Goal: Transaction & Acquisition: Subscribe to service/newsletter

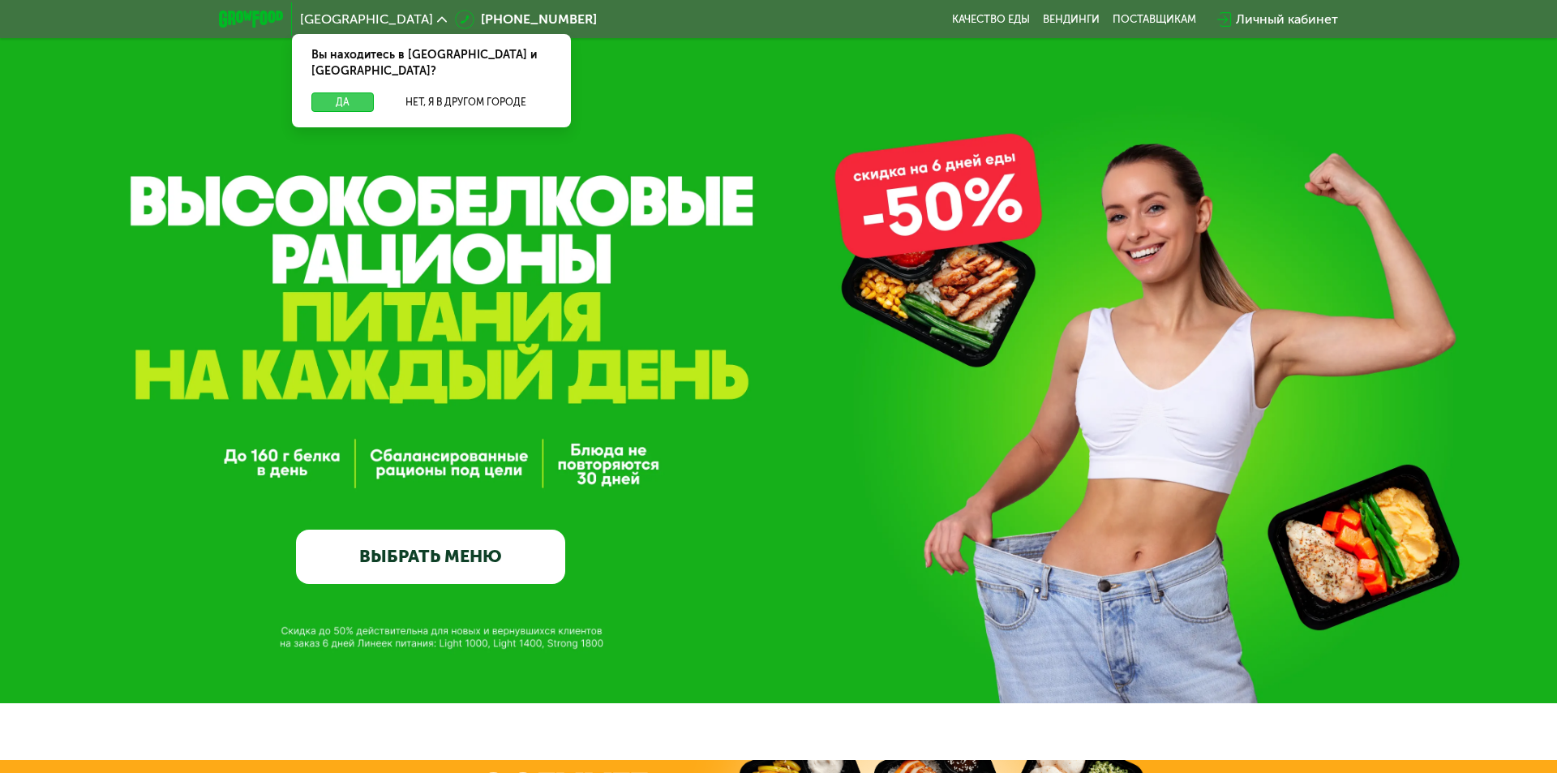
click at [357, 92] on button "Да" at bounding box center [342, 101] width 62 height 19
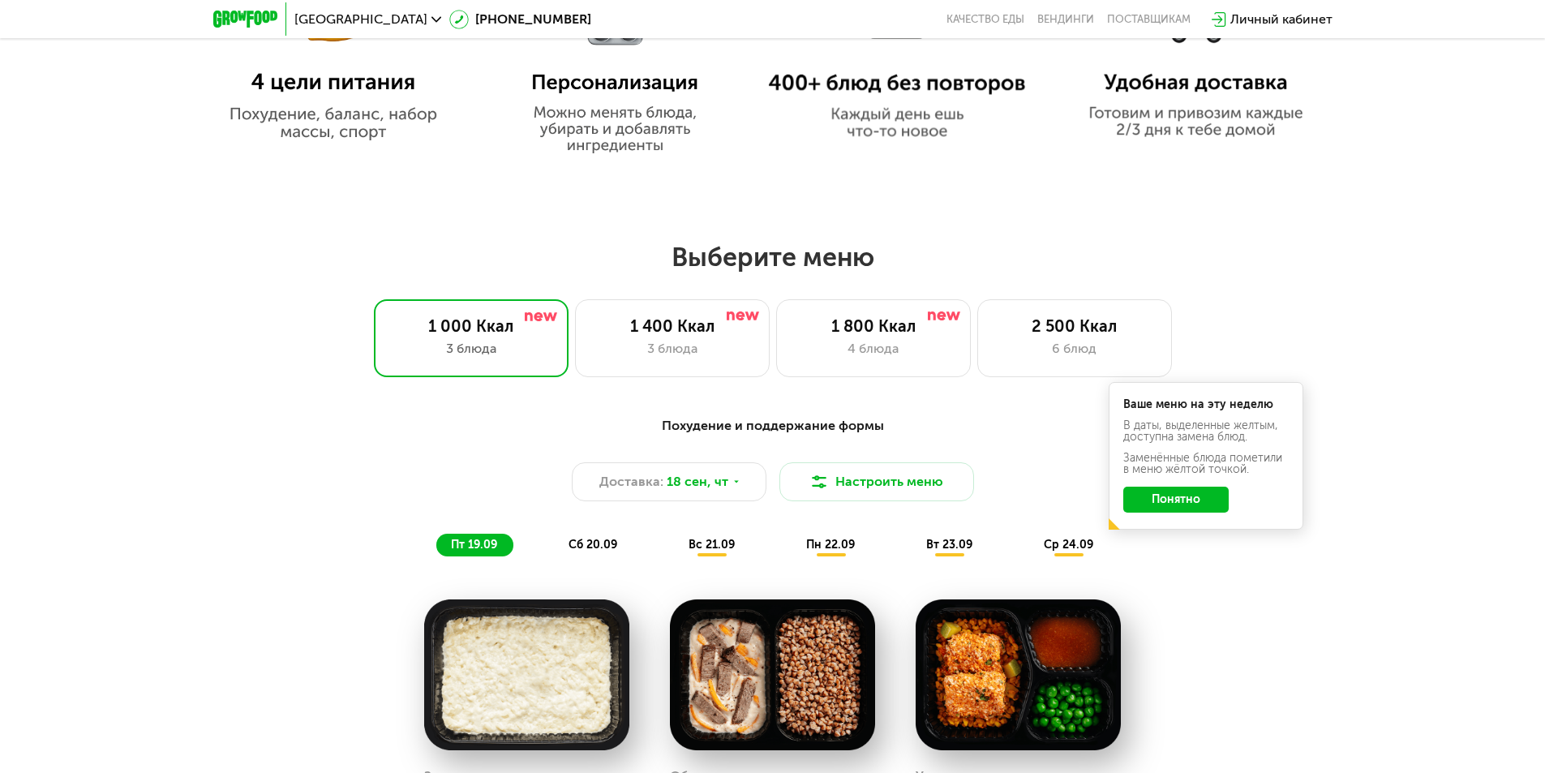
scroll to position [1135, 0]
click at [881, 345] on div "4 блюда" at bounding box center [873, 349] width 161 height 19
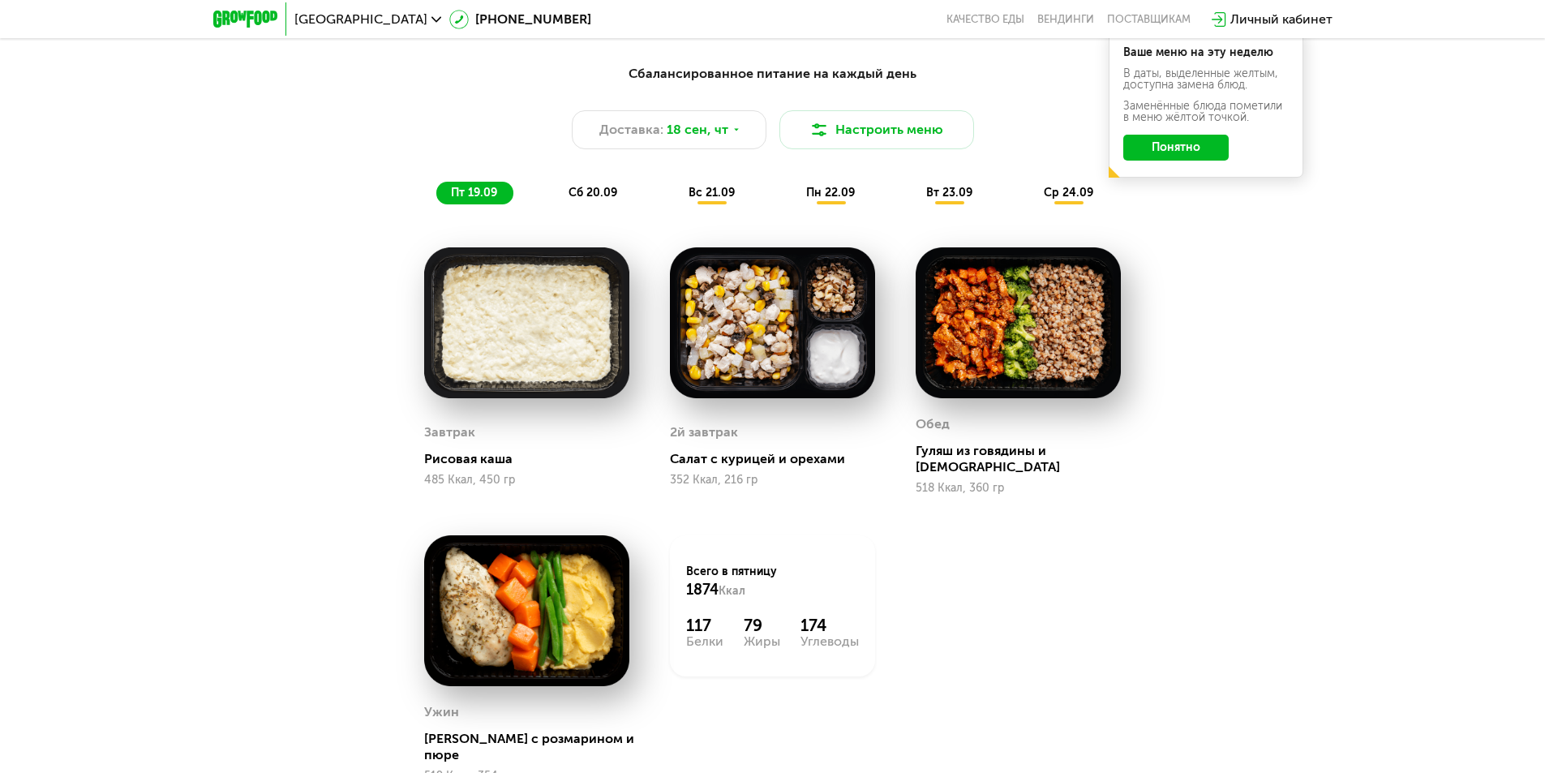
scroll to position [1460, 0]
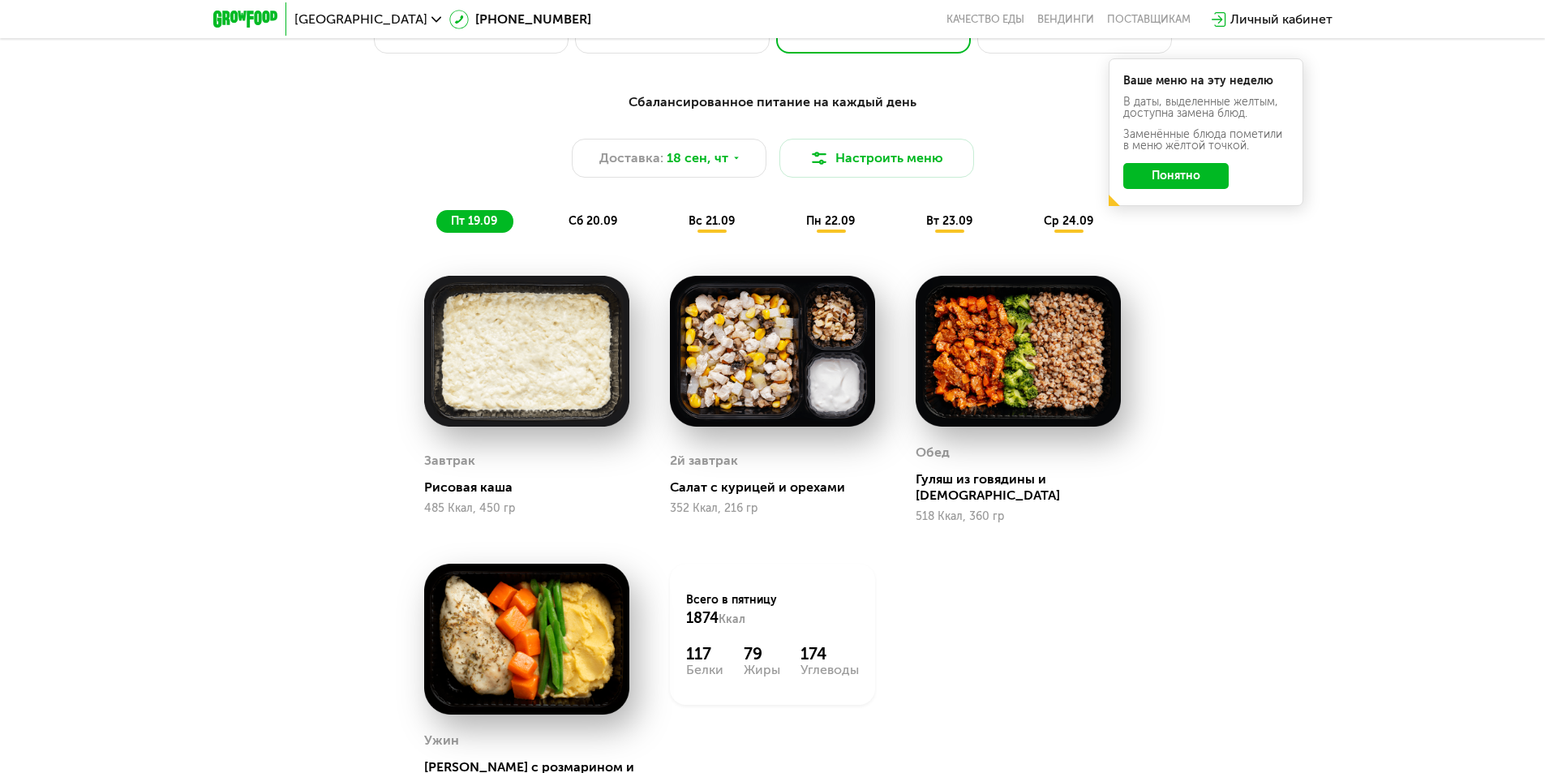
click at [586, 221] on span "сб 20.09" at bounding box center [593, 221] width 49 height 14
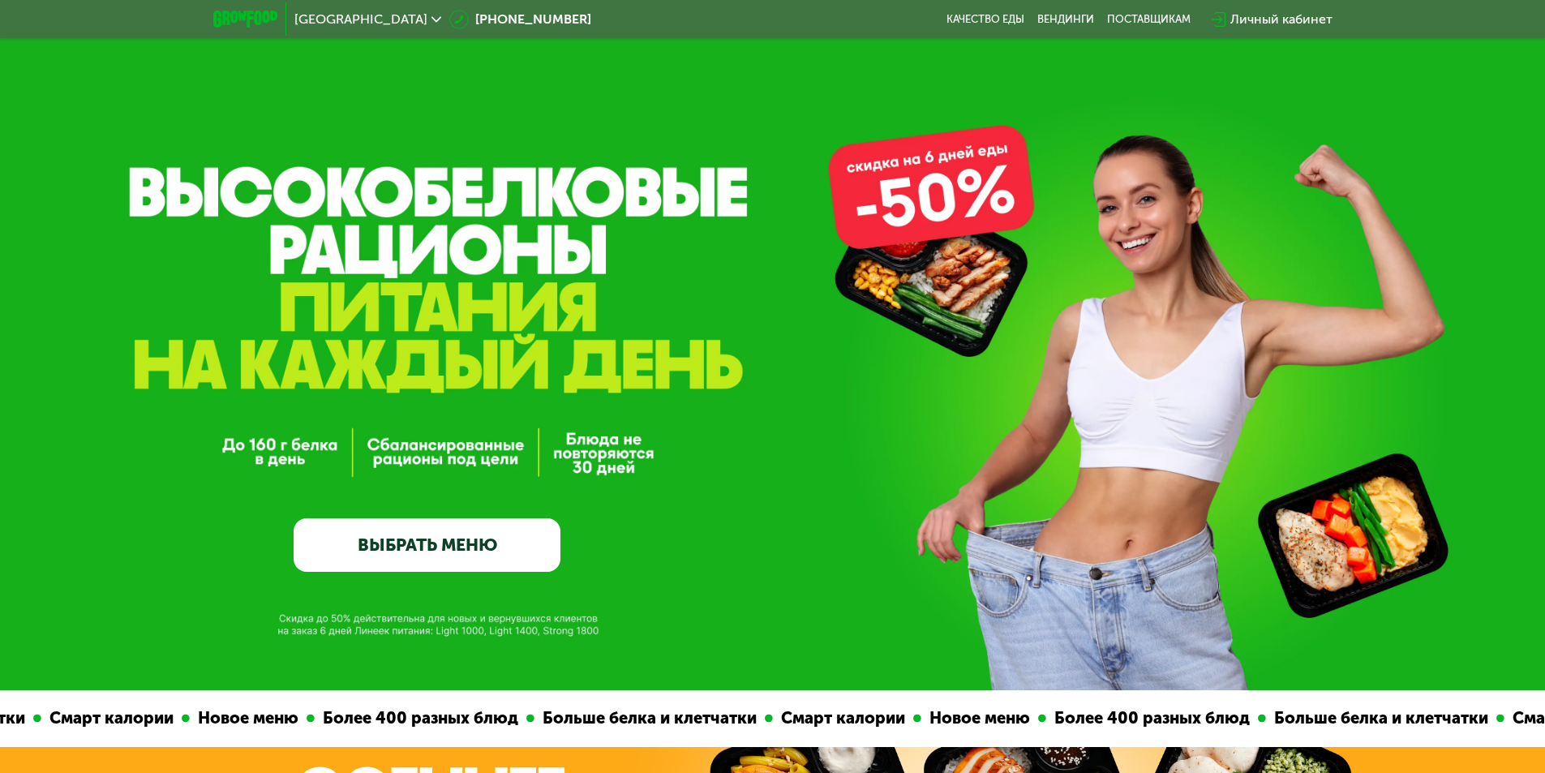
scroll to position [0, 0]
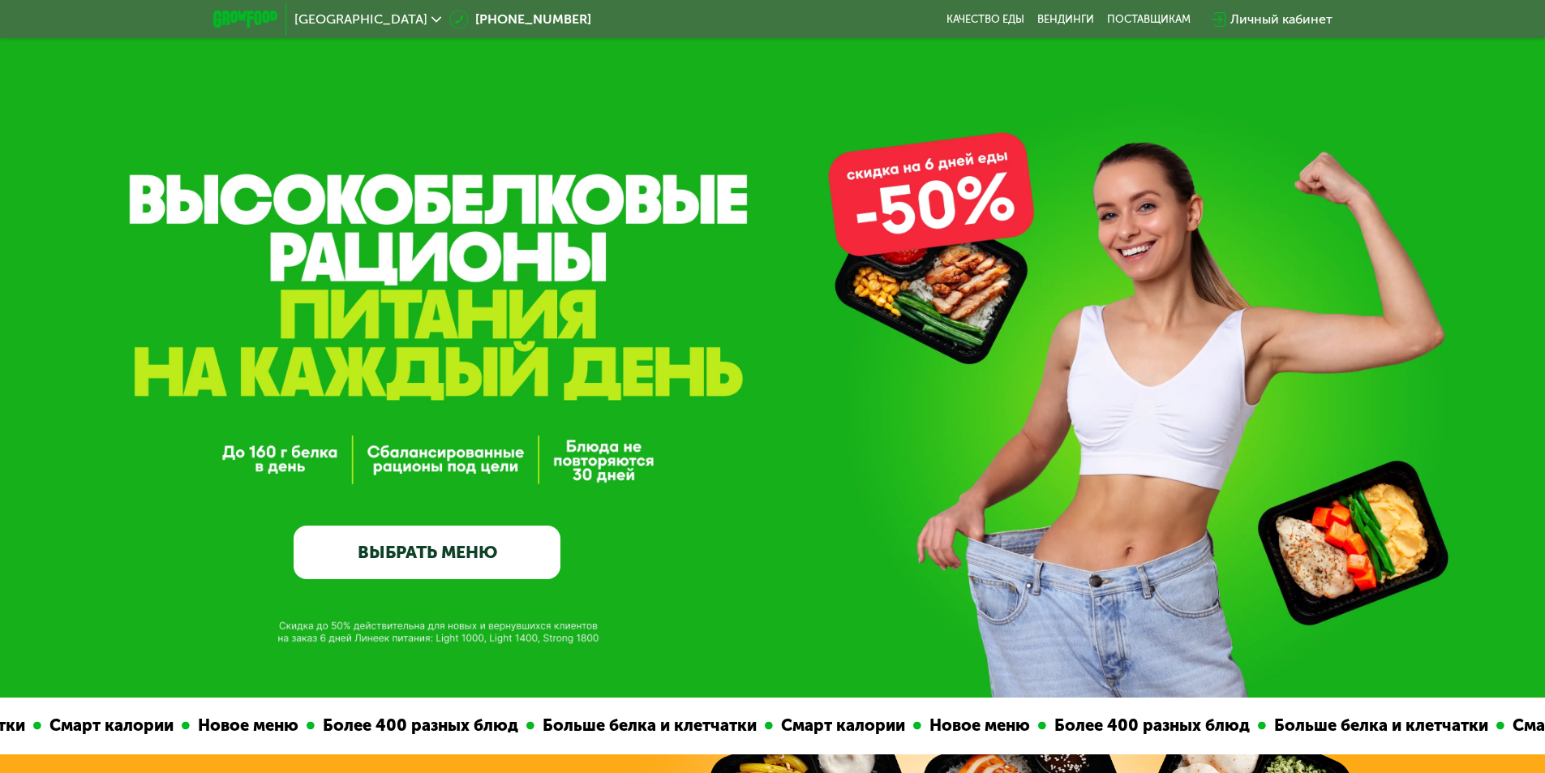
click at [442, 570] on link "ВЫБРАТЬ МЕНЮ" at bounding box center [427, 553] width 267 height 54
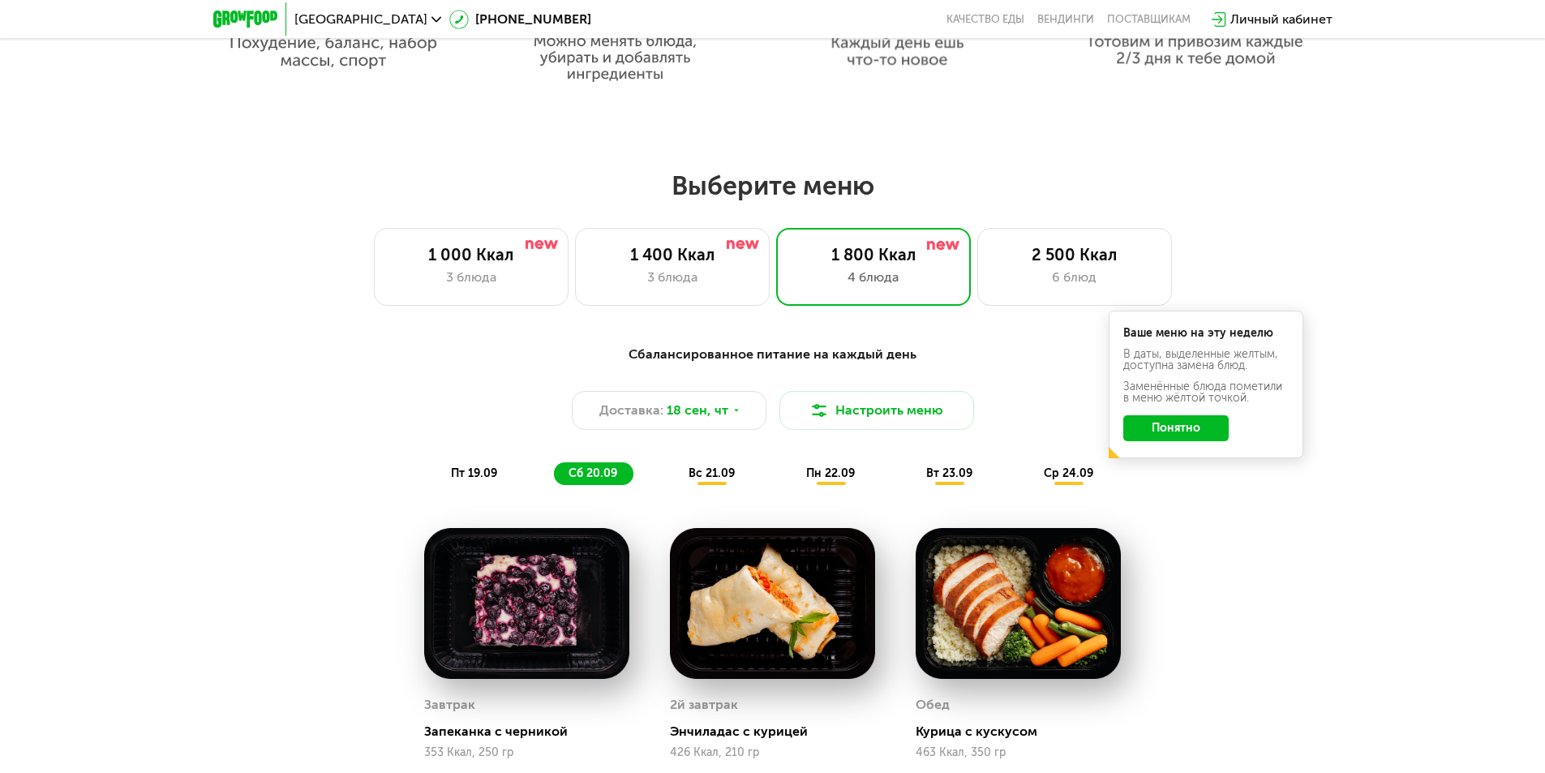
scroll to position [1345, 0]
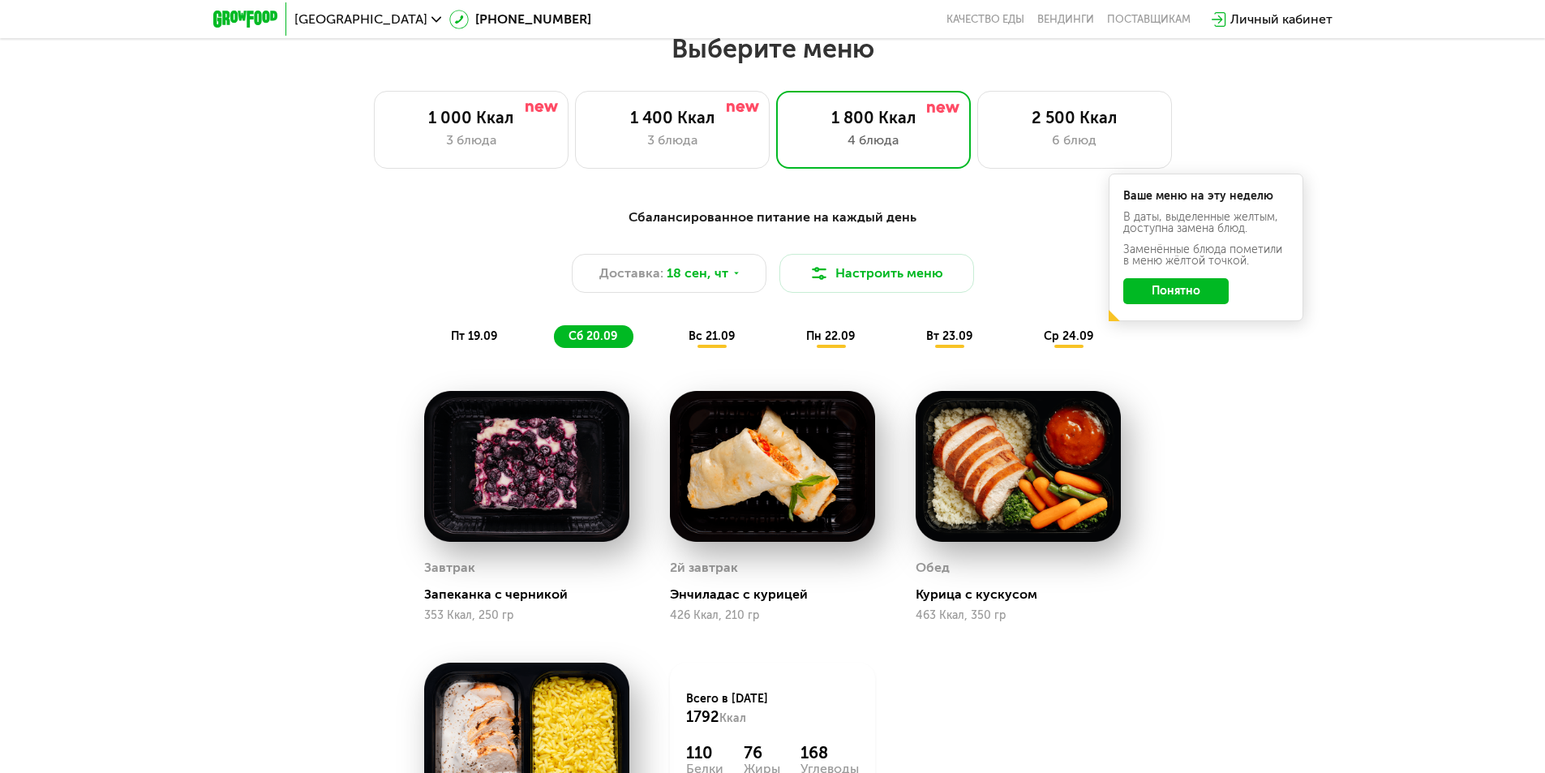
click at [1084, 338] on span "ср 24.09" at bounding box center [1068, 336] width 49 height 14
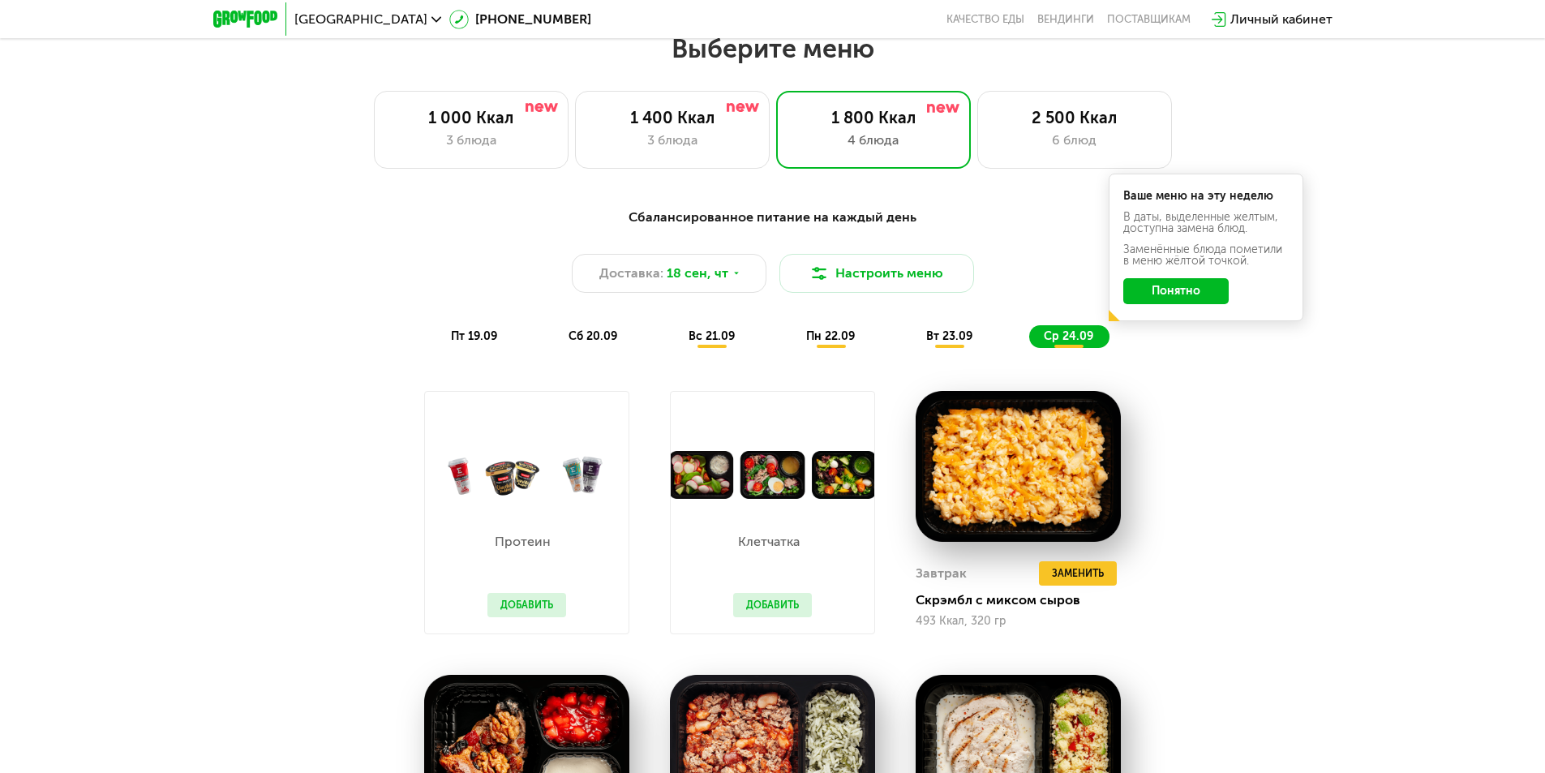
click at [946, 343] on span "вт 23.09" at bounding box center [949, 336] width 46 height 14
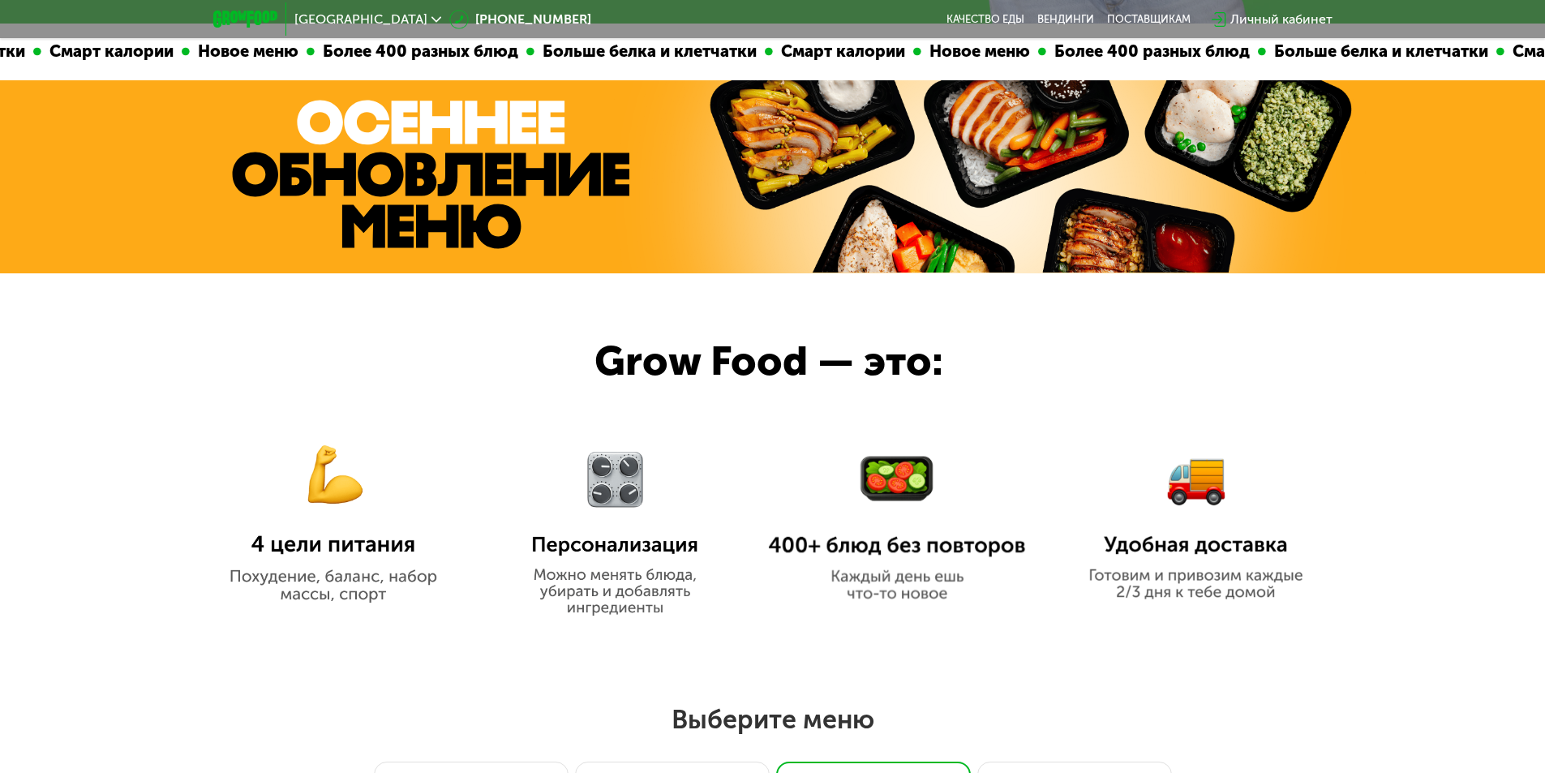
scroll to position [696, 0]
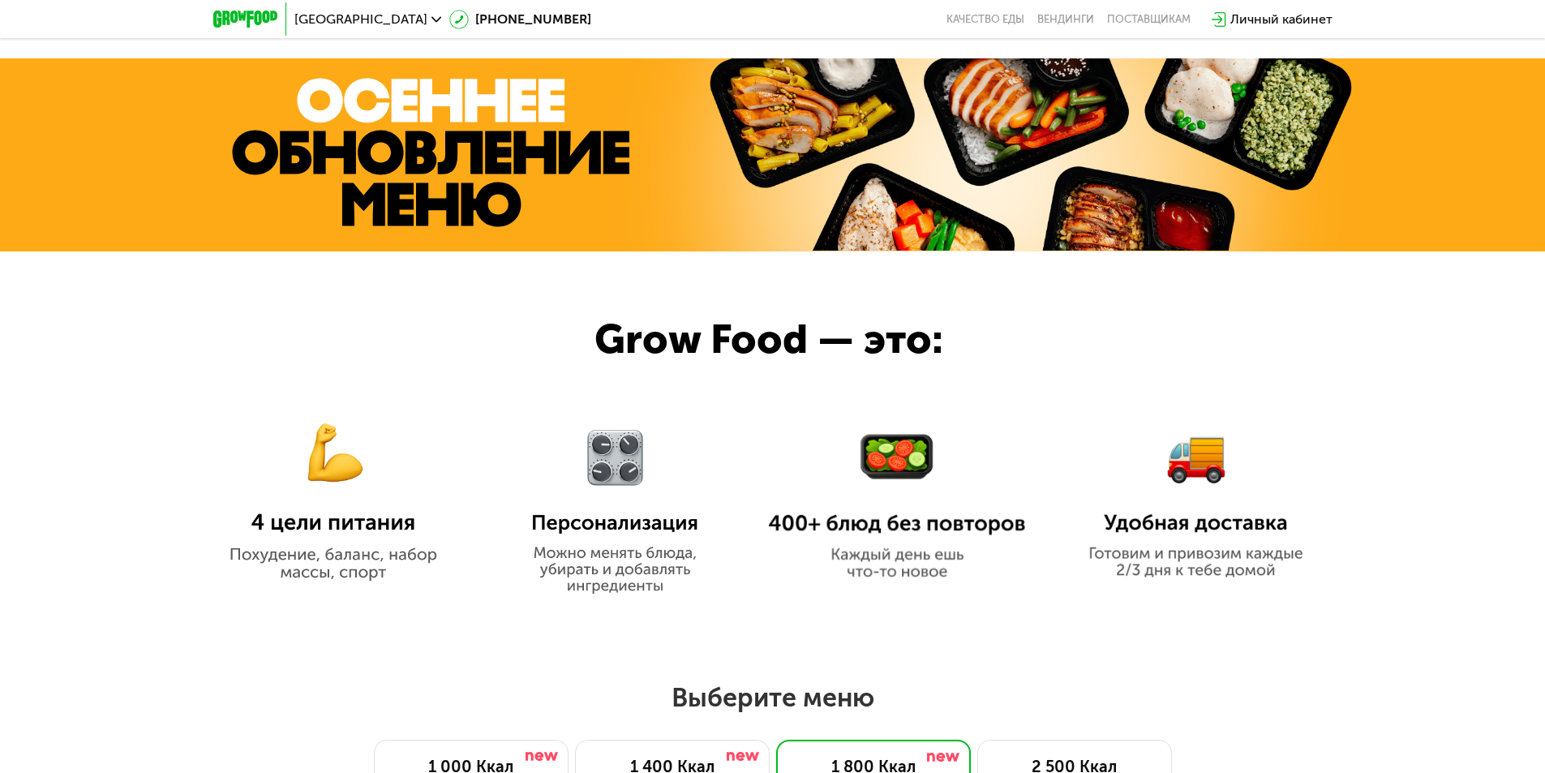
click at [909, 483] on img at bounding box center [896, 505] width 257 height 148
click at [882, 477] on img at bounding box center [896, 505] width 257 height 148
click at [885, 470] on img at bounding box center [896, 505] width 257 height 148
click at [624, 467] on img at bounding box center [615, 498] width 201 height 191
click at [640, 583] on img at bounding box center [615, 498] width 201 height 191
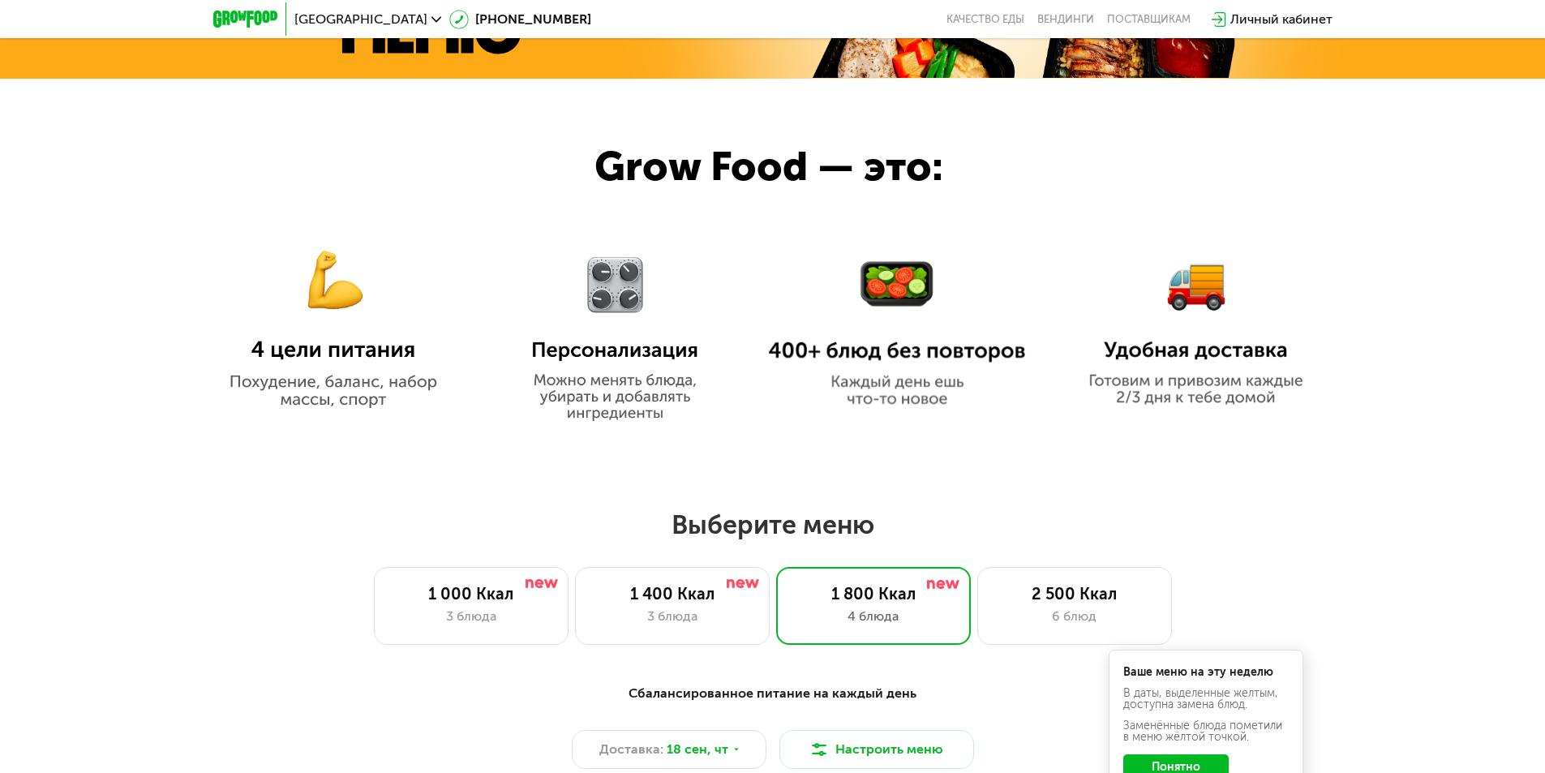
scroll to position [1182, 0]
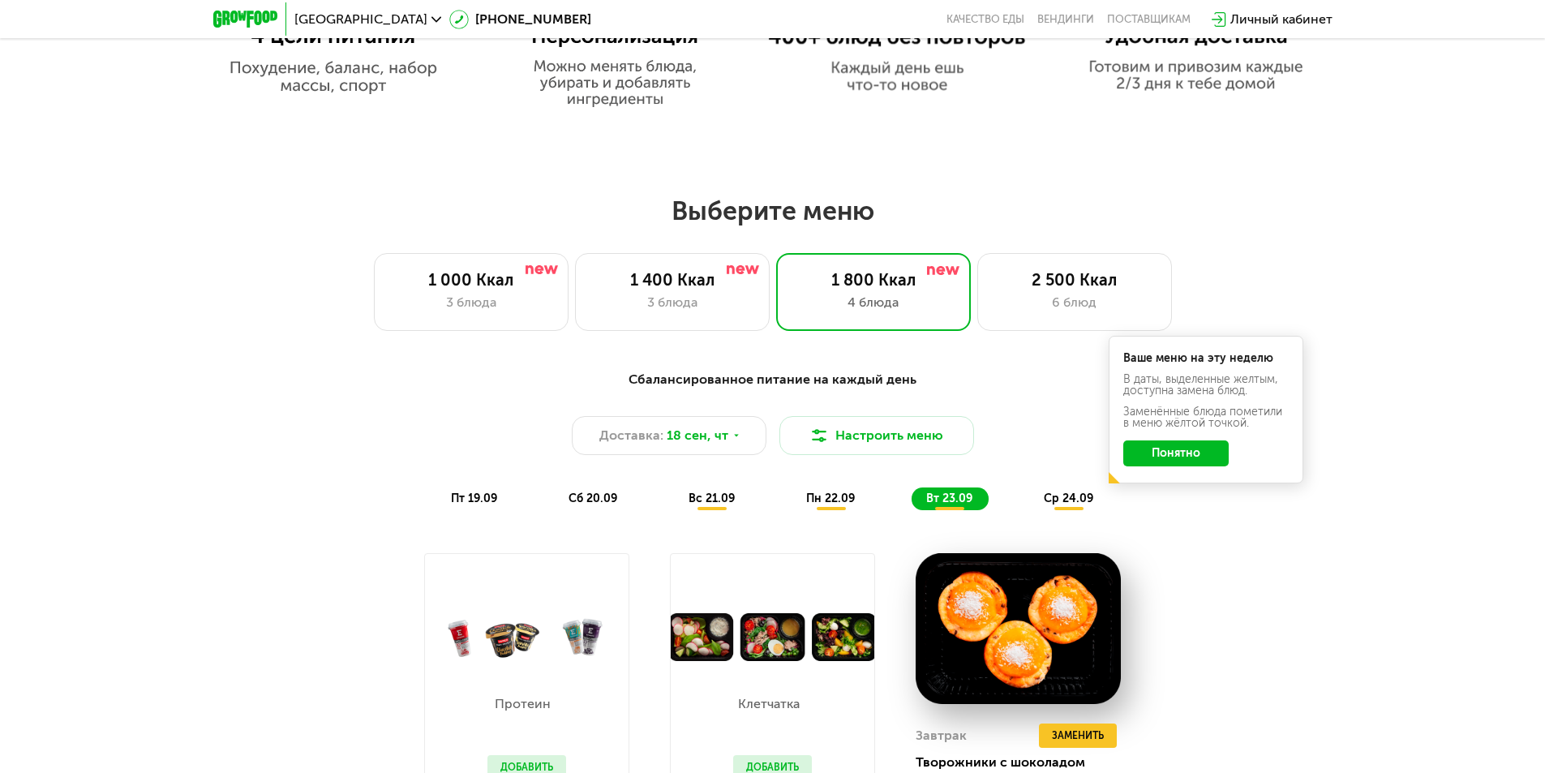
click at [1154, 461] on button "Понятно" at bounding box center [1175, 453] width 105 height 26
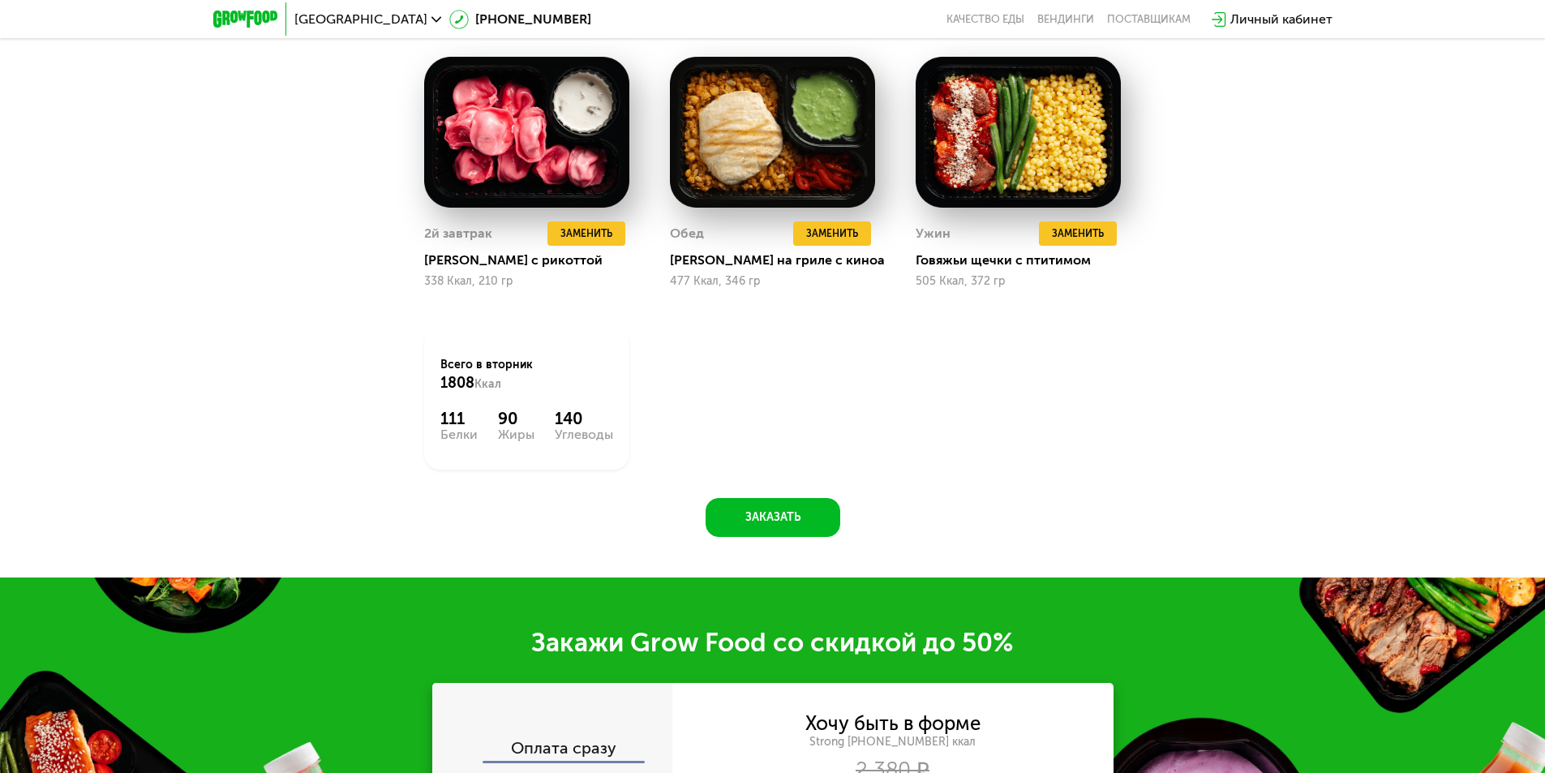
scroll to position [1912, 0]
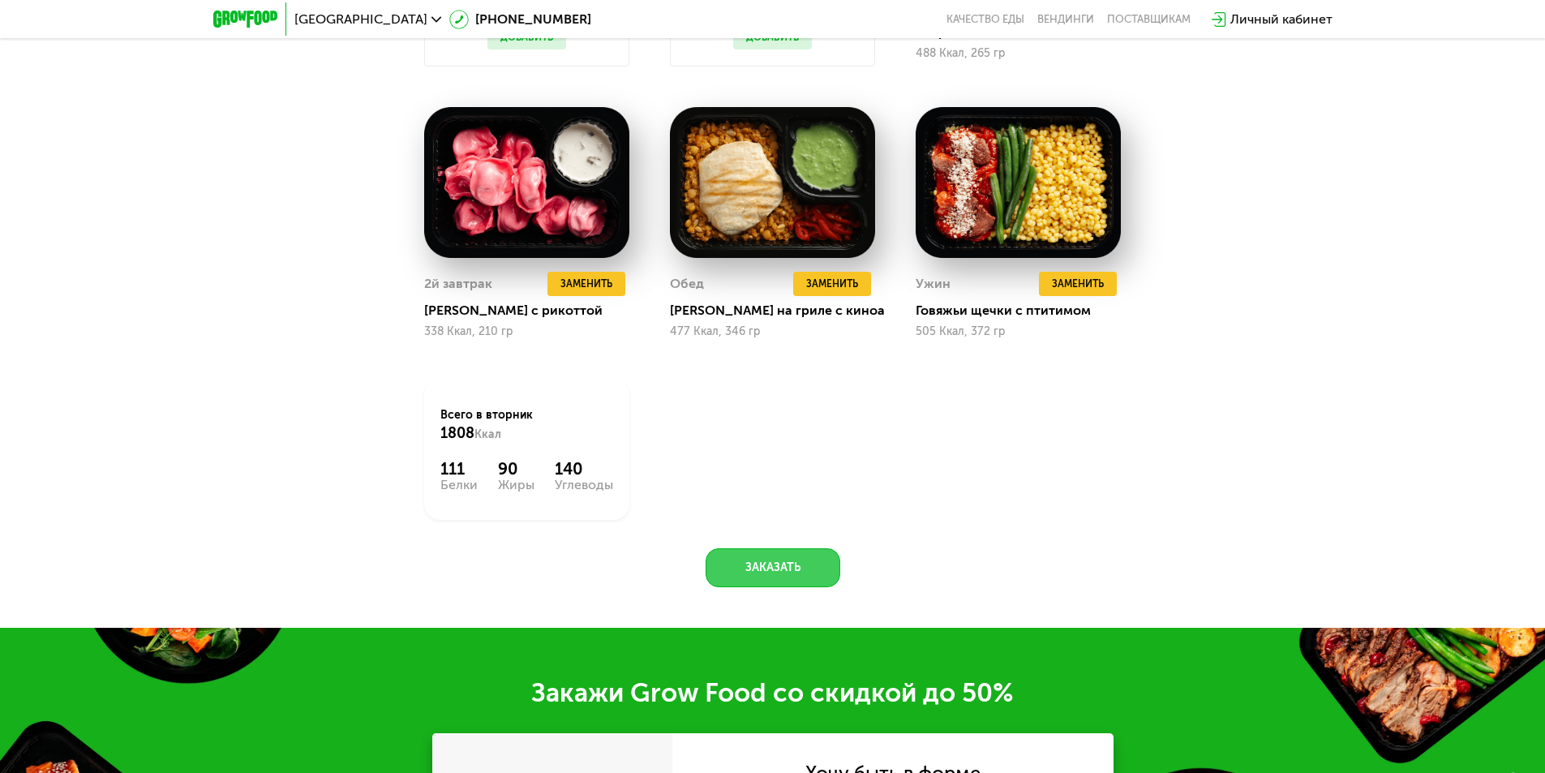
click at [758, 574] on button "Заказать" at bounding box center [773, 567] width 135 height 39
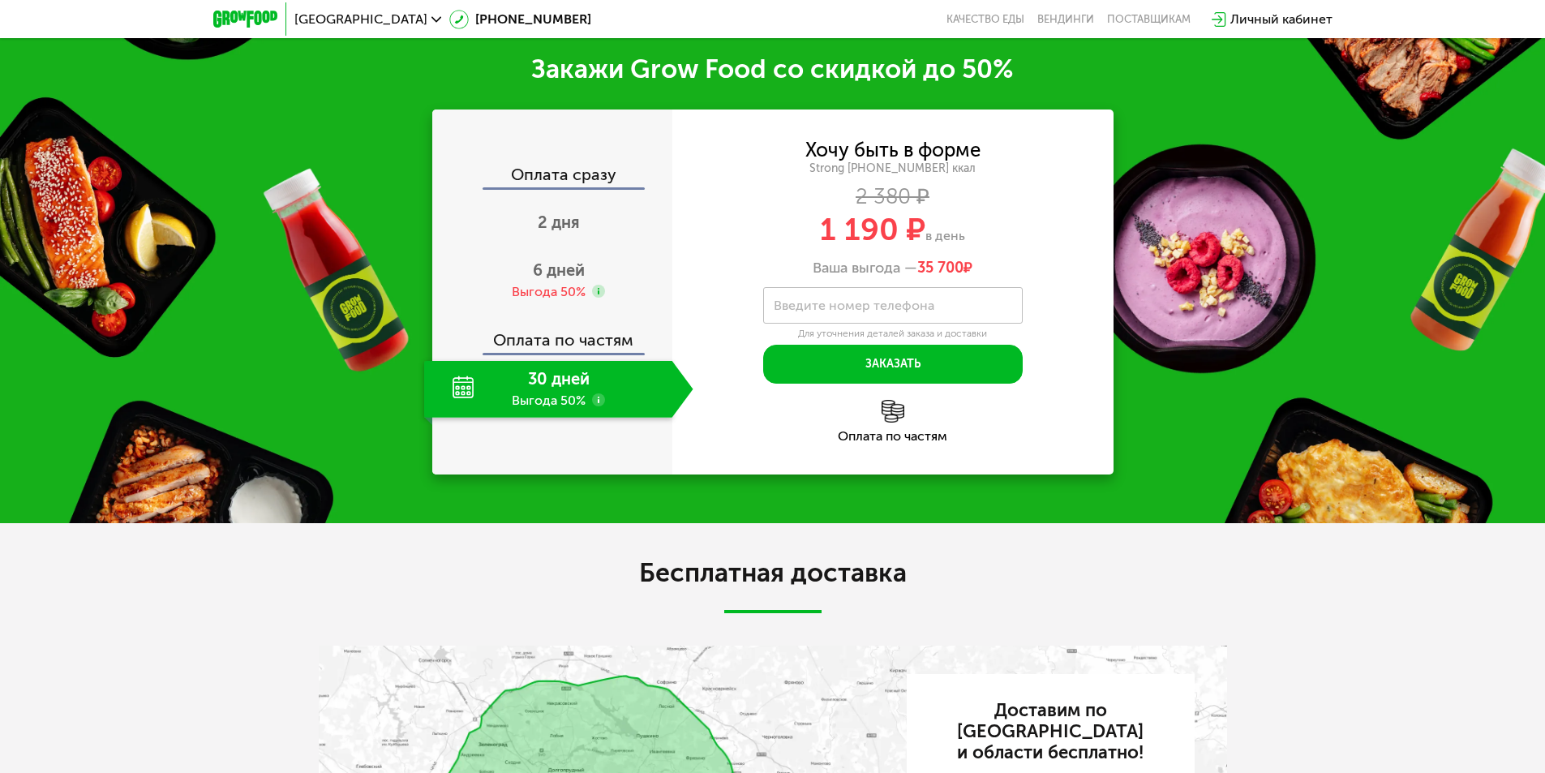
scroll to position [2889, 0]
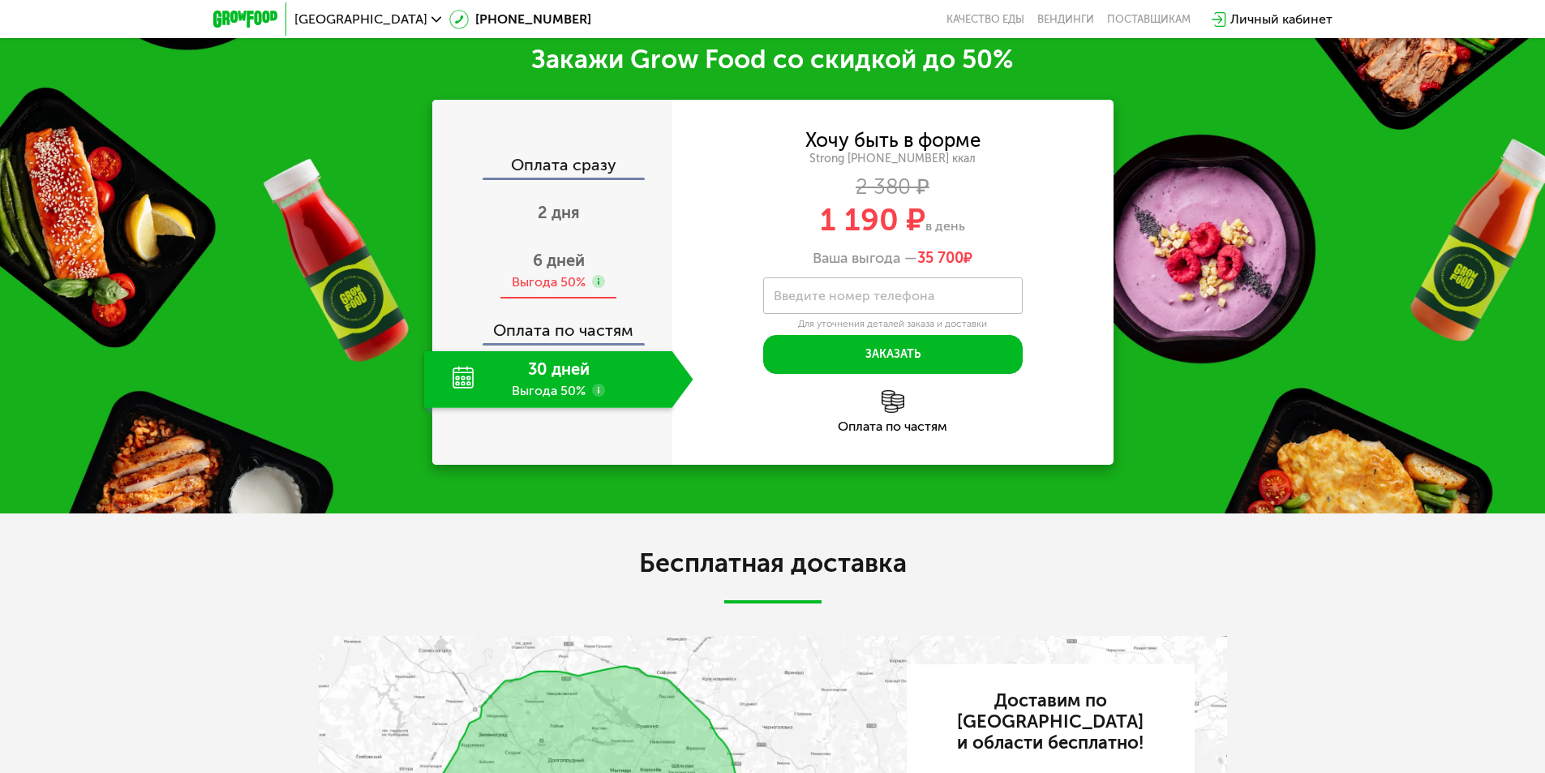
click at [576, 270] on span "6 дней" at bounding box center [559, 260] width 52 height 19
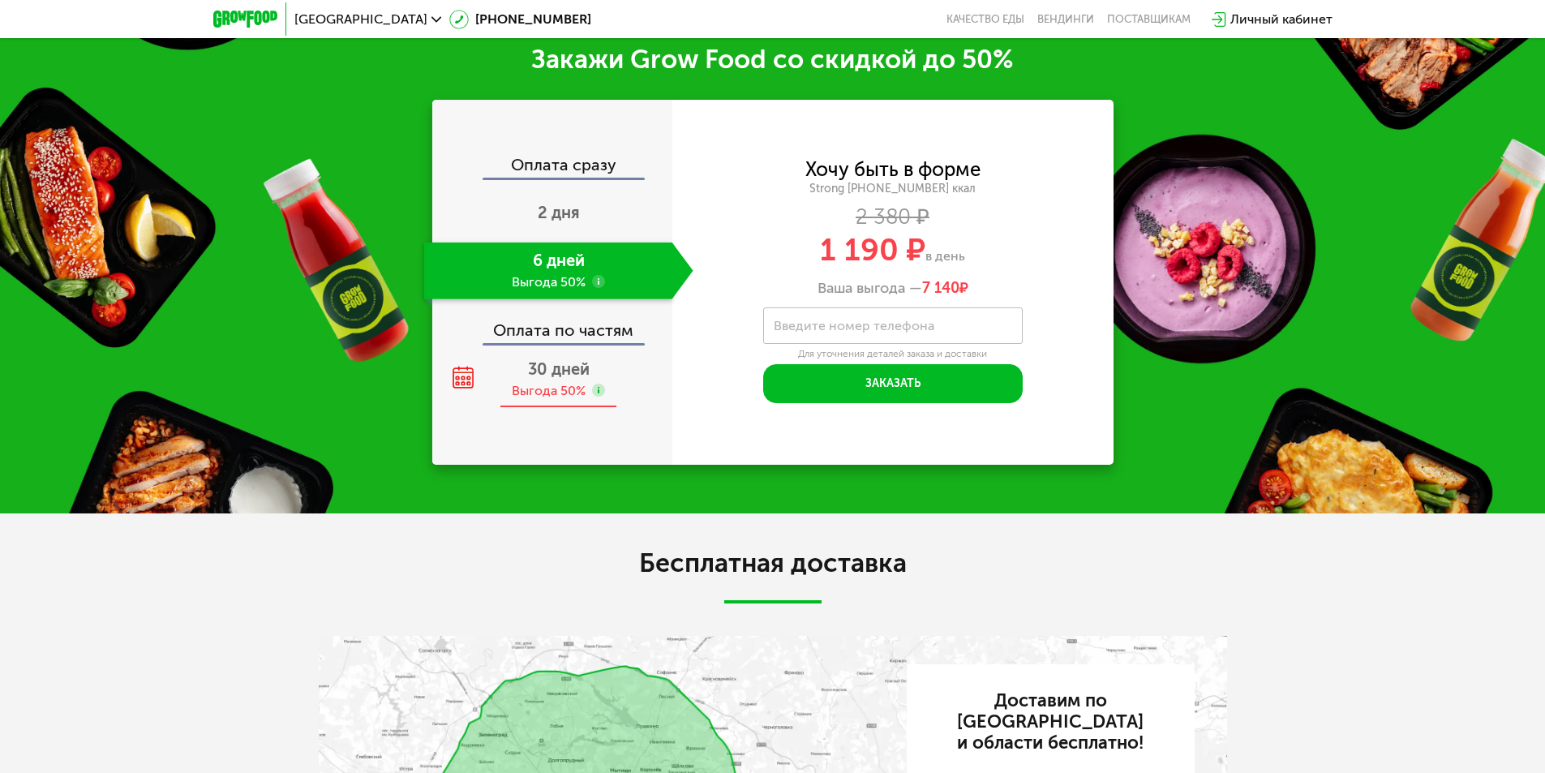
click at [548, 374] on span "30 дней" at bounding box center [559, 368] width 62 height 19
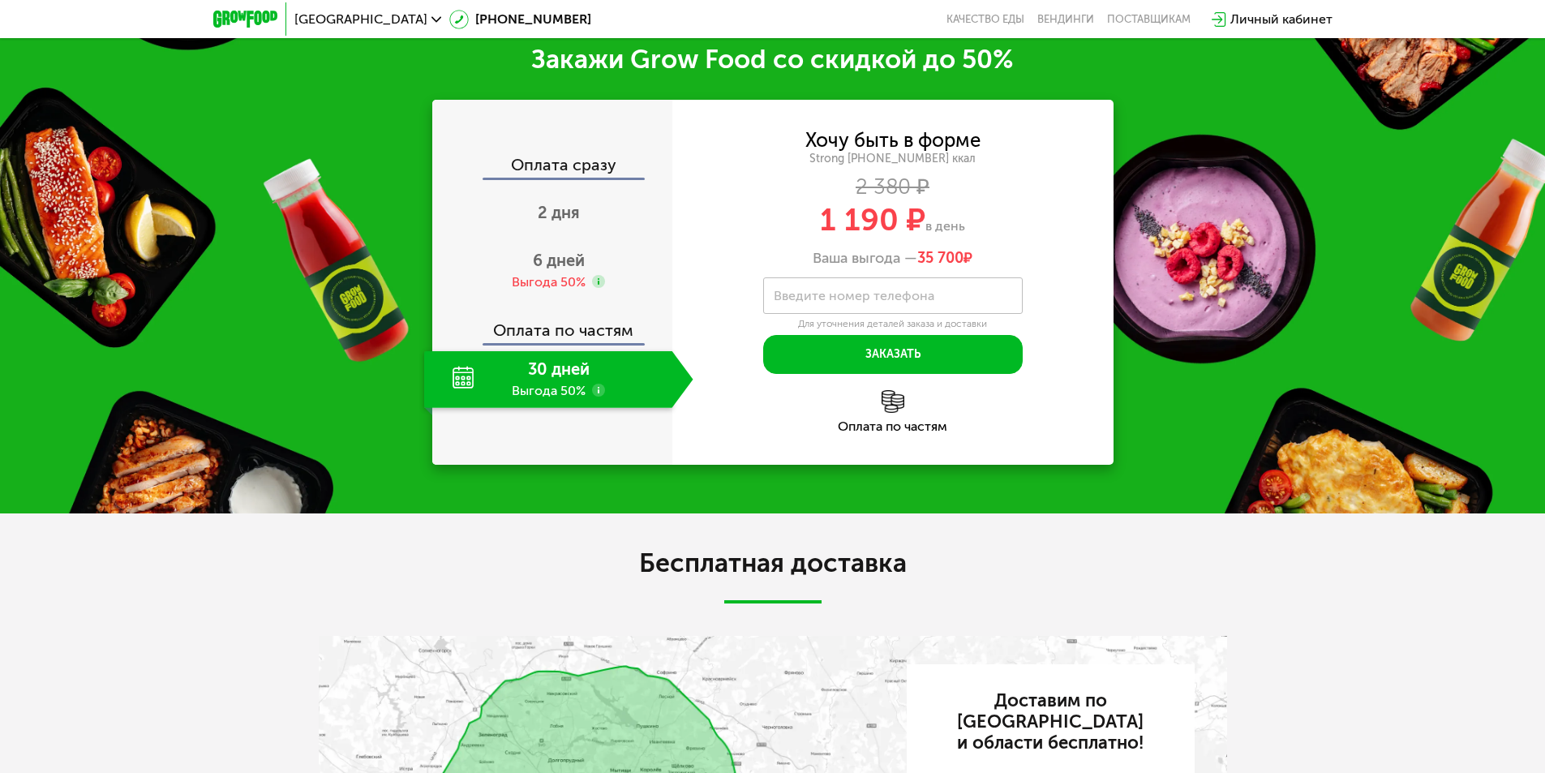
click at [555, 393] on div "30 дней Выгода 50%" at bounding box center [548, 379] width 248 height 57
click at [555, 285] on div "Выгода 50%" at bounding box center [549, 282] width 74 height 18
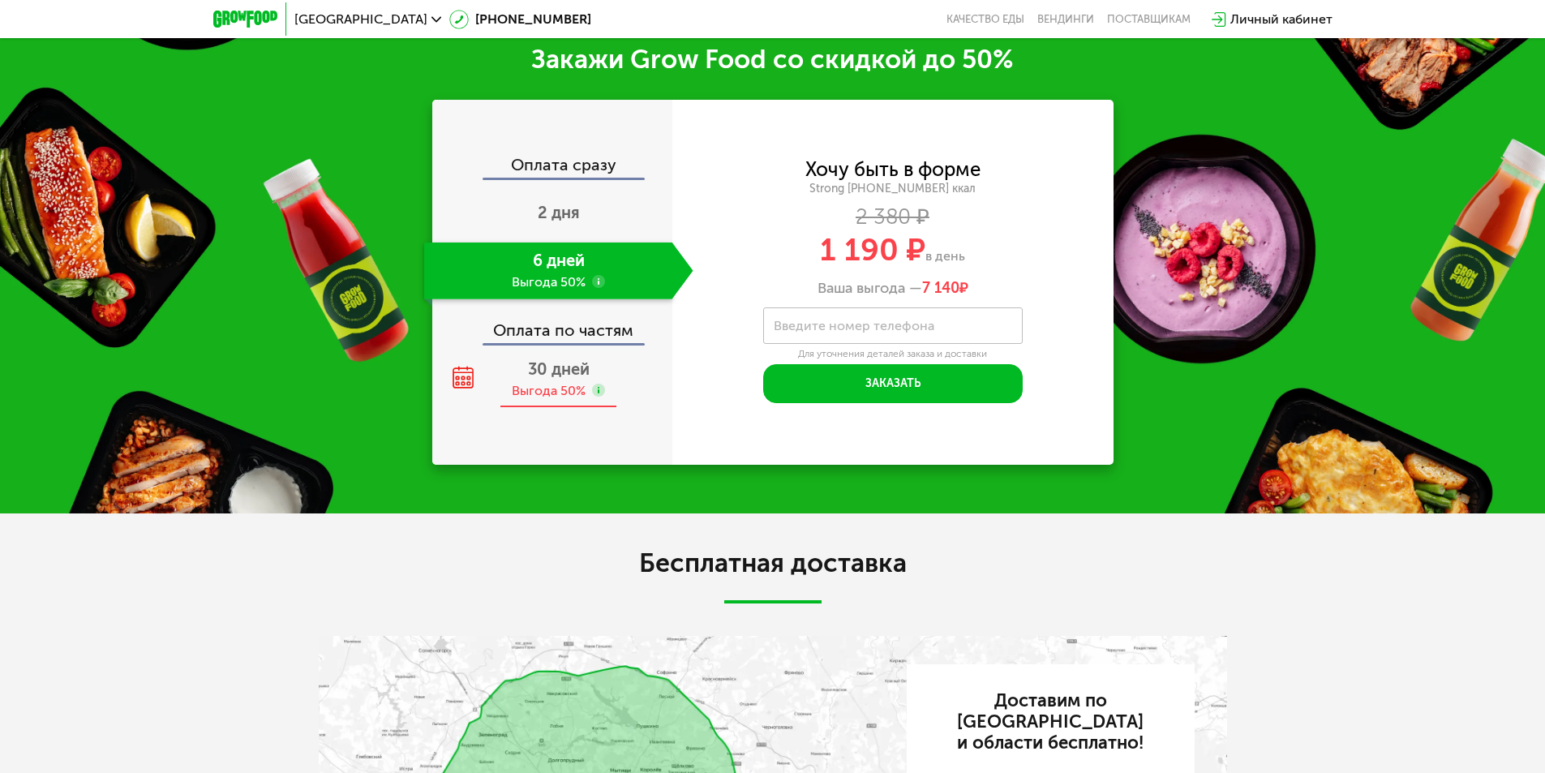
click at [529, 392] on div "Выгода 50%" at bounding box center [549, 391] width 74 height 18
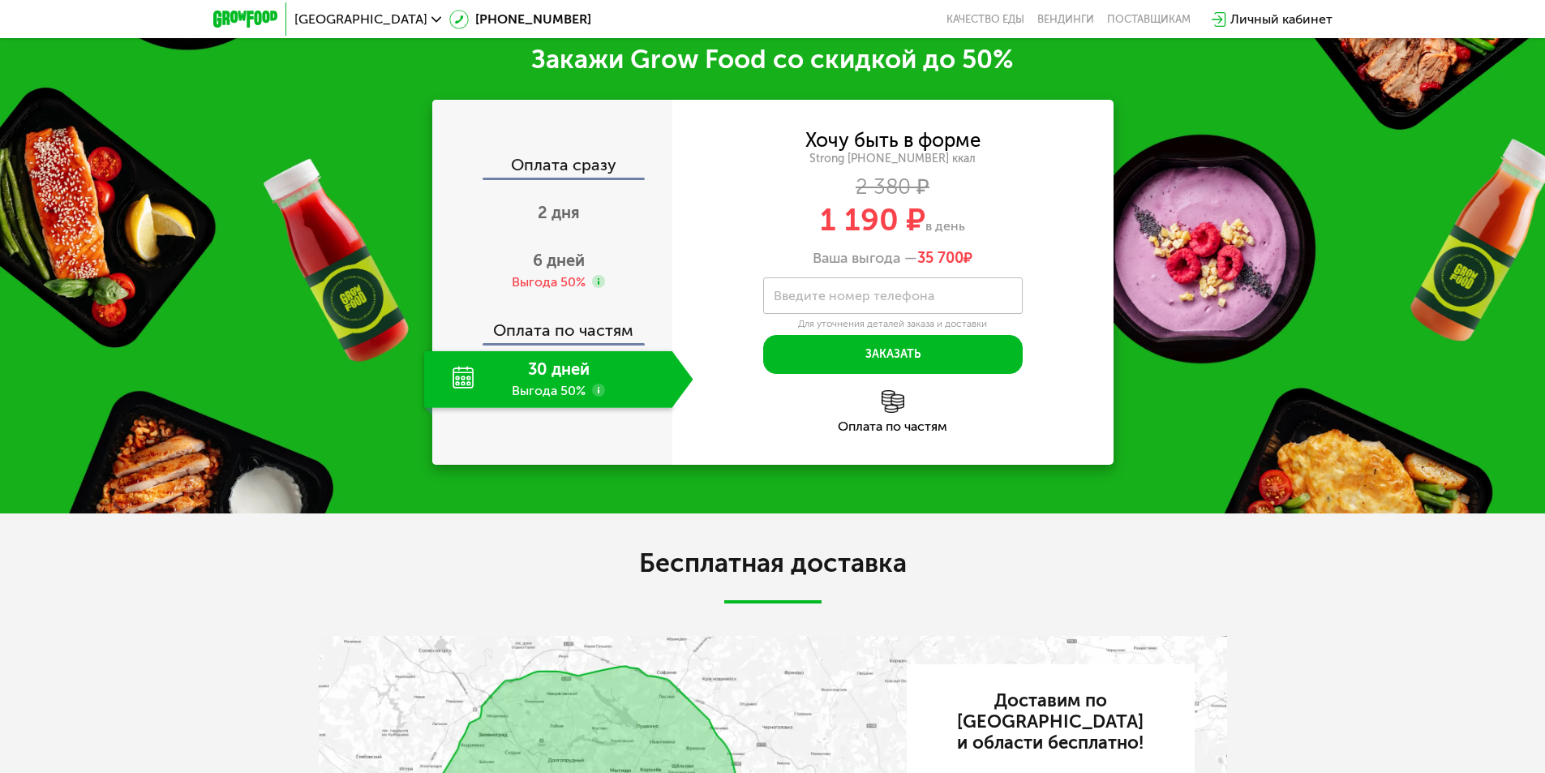
click at [600, 395] on use at bounding box center [598, 390] width 13 height 13
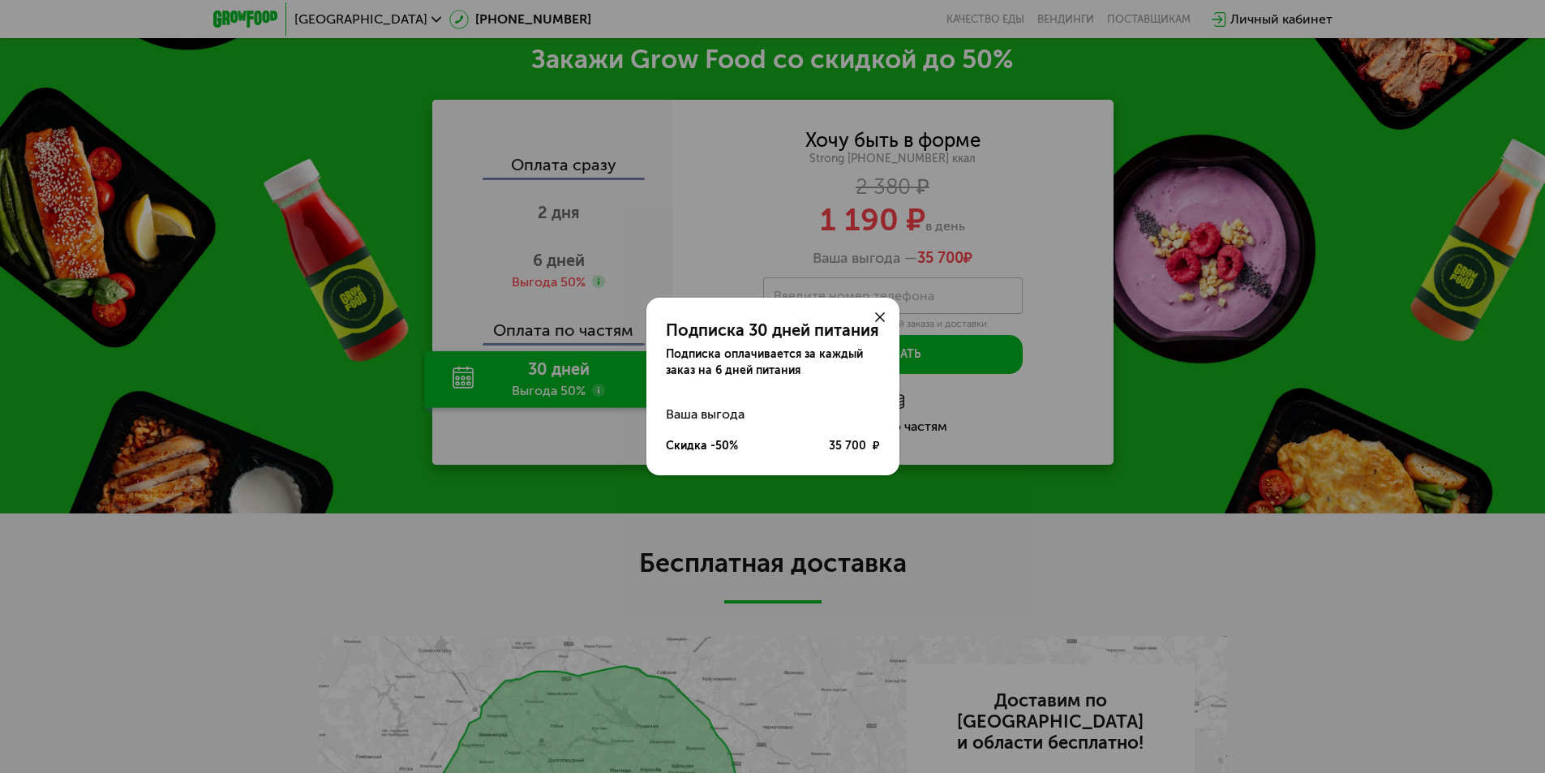
click at [877, 320] on use at bounding box center [880, 317] width 10 height 10
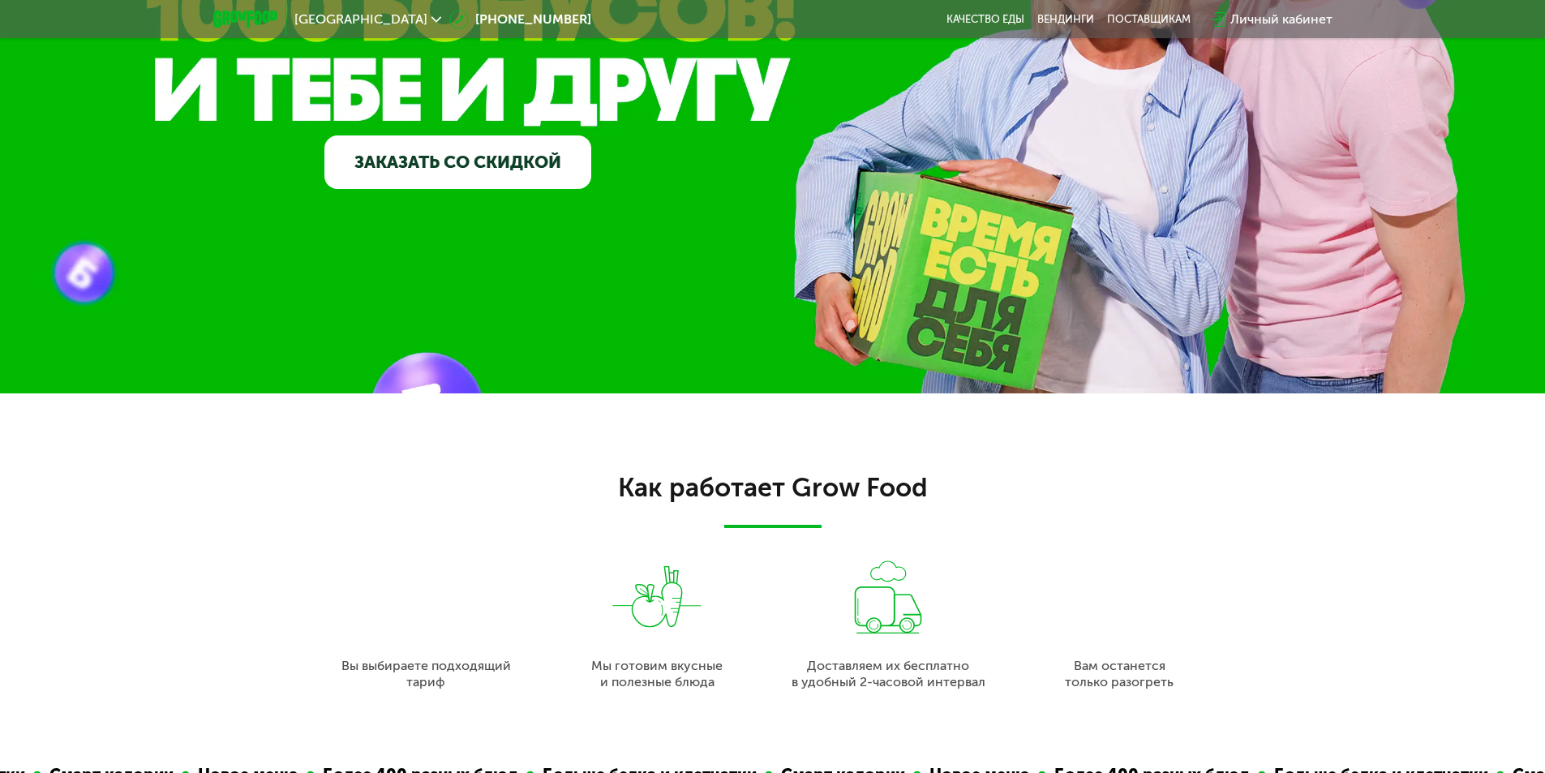
scroll to position [0, 0]
